Goal: Task Accomplishment & Management: Use online tool/utility

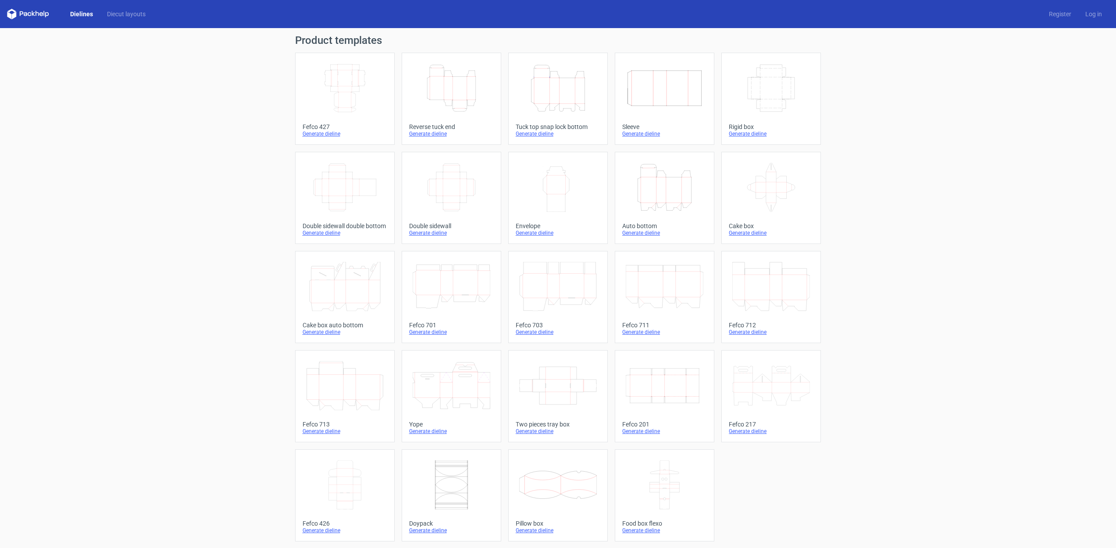
click at [662, 198] on icon "Height Depth Width" at bounding box center [665, 187] width 78 height 49
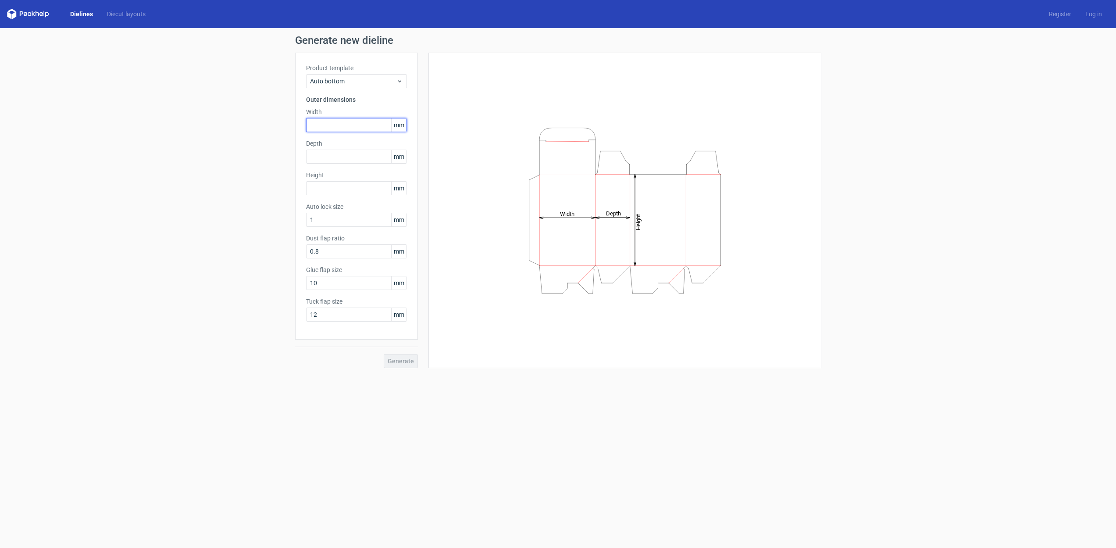
click at [330, 122] on input "text" at bounding box center [356, 125] width 101 height 14
type input "50"
click at [349, 161] on input "text" at bounding box center [356, 157] width 101 height 14
click at [342, 188] on input "text" at bounding box center [356, 188] width 101 height 14
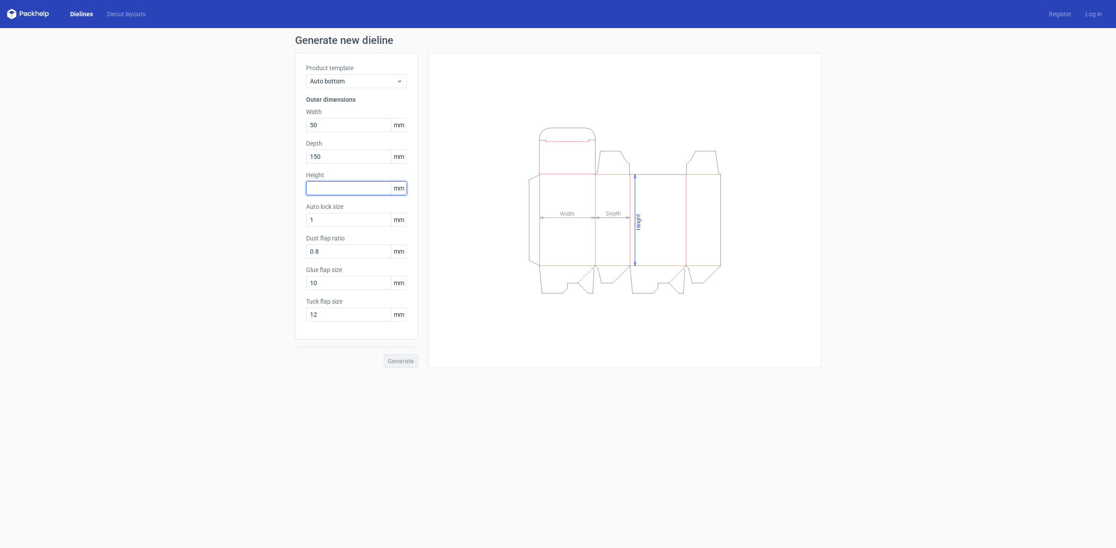
scroll to position [0, 0]
click at [293, 154] on div "Generate new dieline Product template Auto bottom Outer dimensions Width 50 mm …" at bounding box center [558, 201] width 1116 height 347
click at [336, 191] on div "Height mm" at bounding box center [356, 183] width 101 height 25
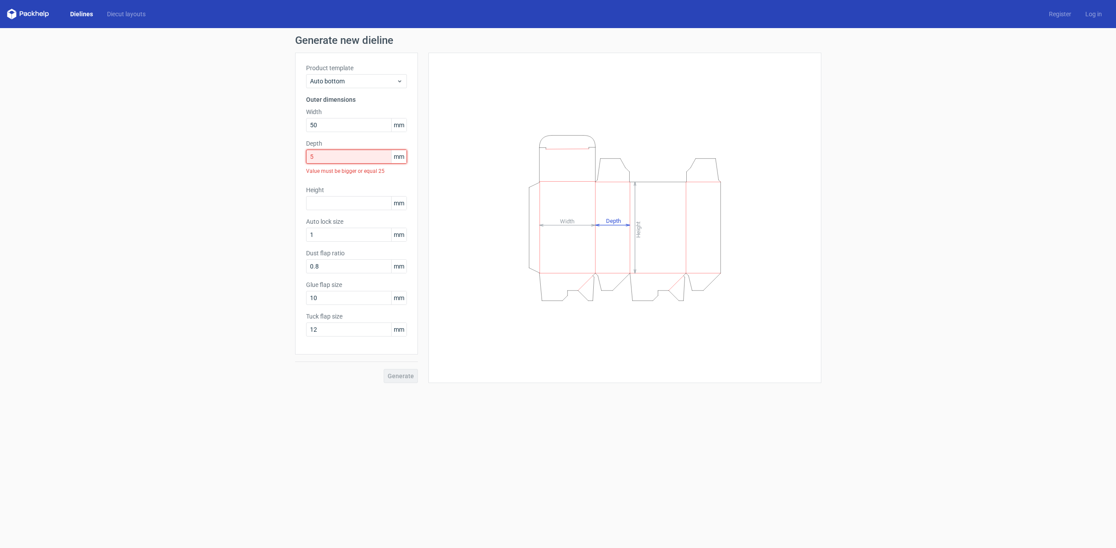
drag, startPoint x: 327, startPoint y: 158, endPoint x: 236, endPoint y: 145, distance: 92.2
click at [236, 145] on div "Generate new dieline Product template Auto bottom Outer dimensions Width 50 mm …" at bounding box center [558, 209] width 1116 height 362
click at [330, 190] on div "Height mm" at bounding box center [356, 183] width 101 height 25
drag, startPoint x: 322, startPoint y: 159, endPoint x: 297, endPoint y: 155, distance: 25.3
click at [297, 155] on div "Product template Auto bottom Outer dimensions Width 50 mm Depth 10 mm Value mus…" at bounding box center [356, 204] width 123 height 302
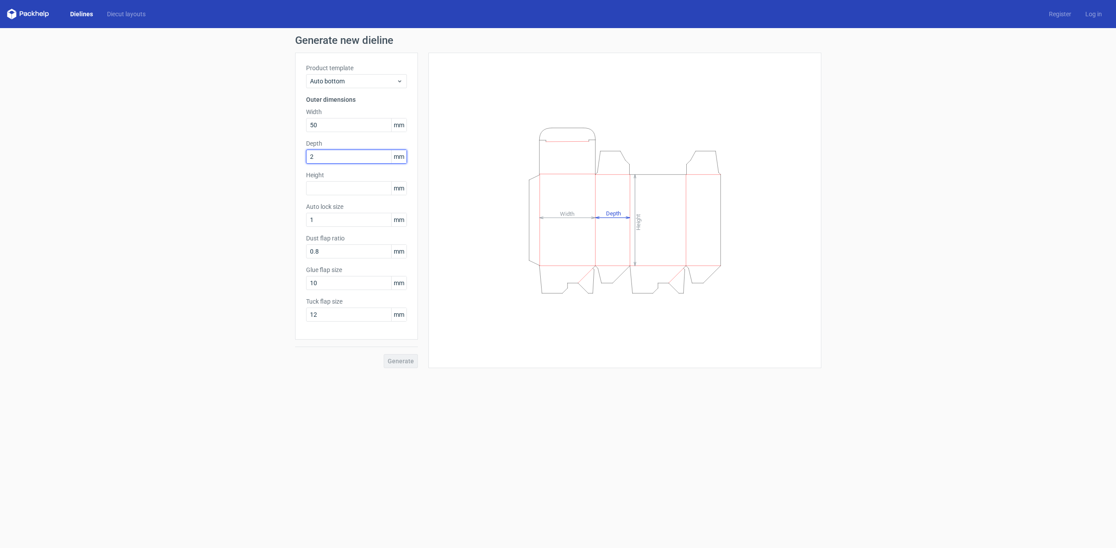
type input "25"
click at [325, 185] on input "text" at bounding box center [356, 188] width 101 height 14
type input "150"
click at [401, 361] on button "Generate" at bounding box center [401, 361] width 34 height 14
drag, startPoint x: 322, startPoint y: 280, endPoint x: 296, endPoint y: 281, distance: 26.8
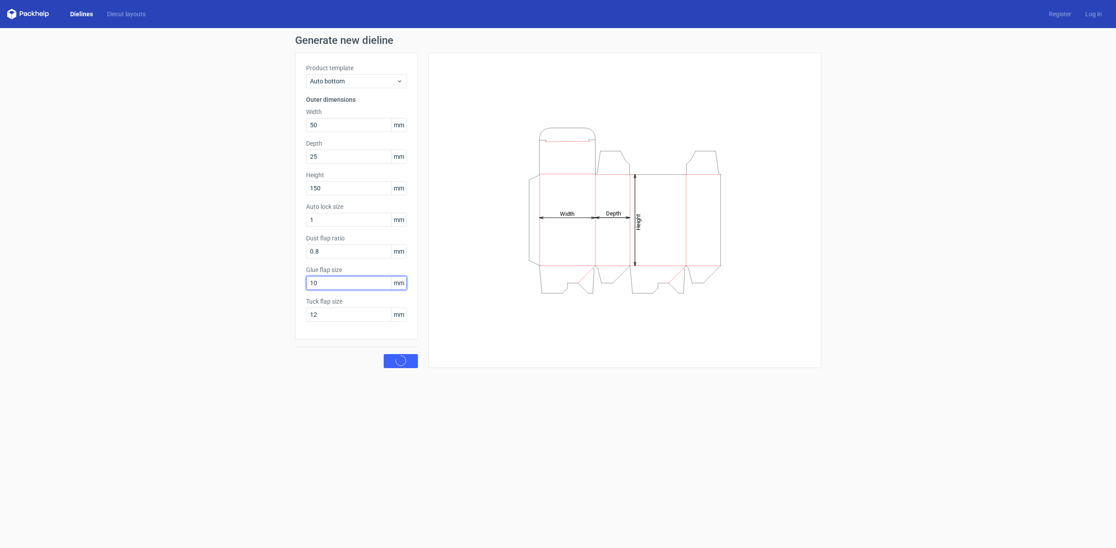
click at [296, 281] on div "Product template Auto bottom Outer dimensions Width 50 mm Depth 25 mm Height 15…" at bounding box center [356, 196] width 123 height 287
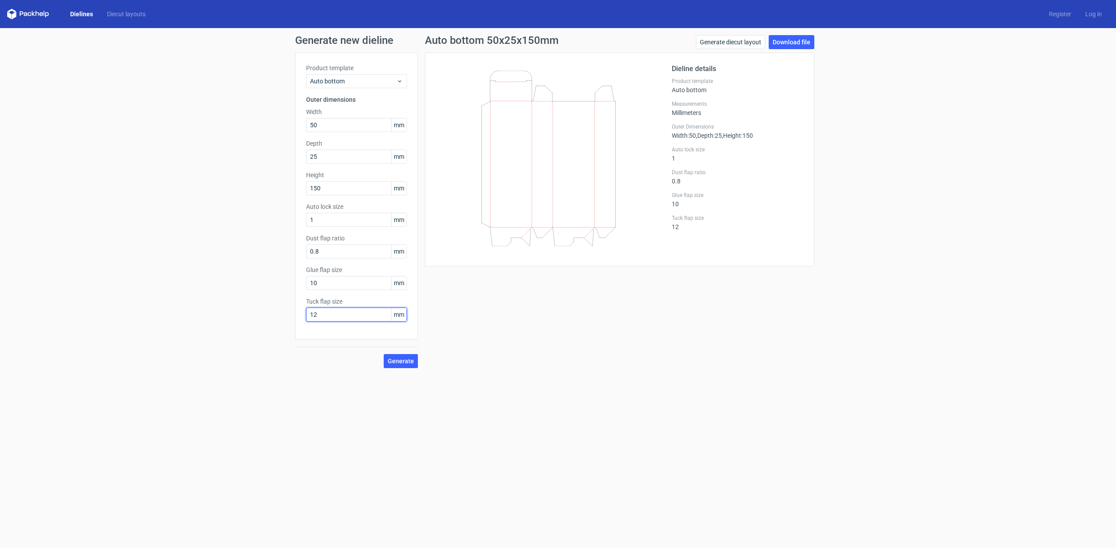
drag, startPoint x: 337, startPoint y: 318, endPoint x: 301, endPoint y: 314, distance: 35.7
click at [301, 314] on div "Product template Auto bottom Outer dimensions Width 50 mm Depth 25 mm Height 15…" at bounding box center [356, 196] width 123 height 287
type input "15"
click at [396, 362] on span "Generate" at bounding box center [401, 361] width 26 height 6
